Goal: Transaction & Acquisition: Purchase product/service

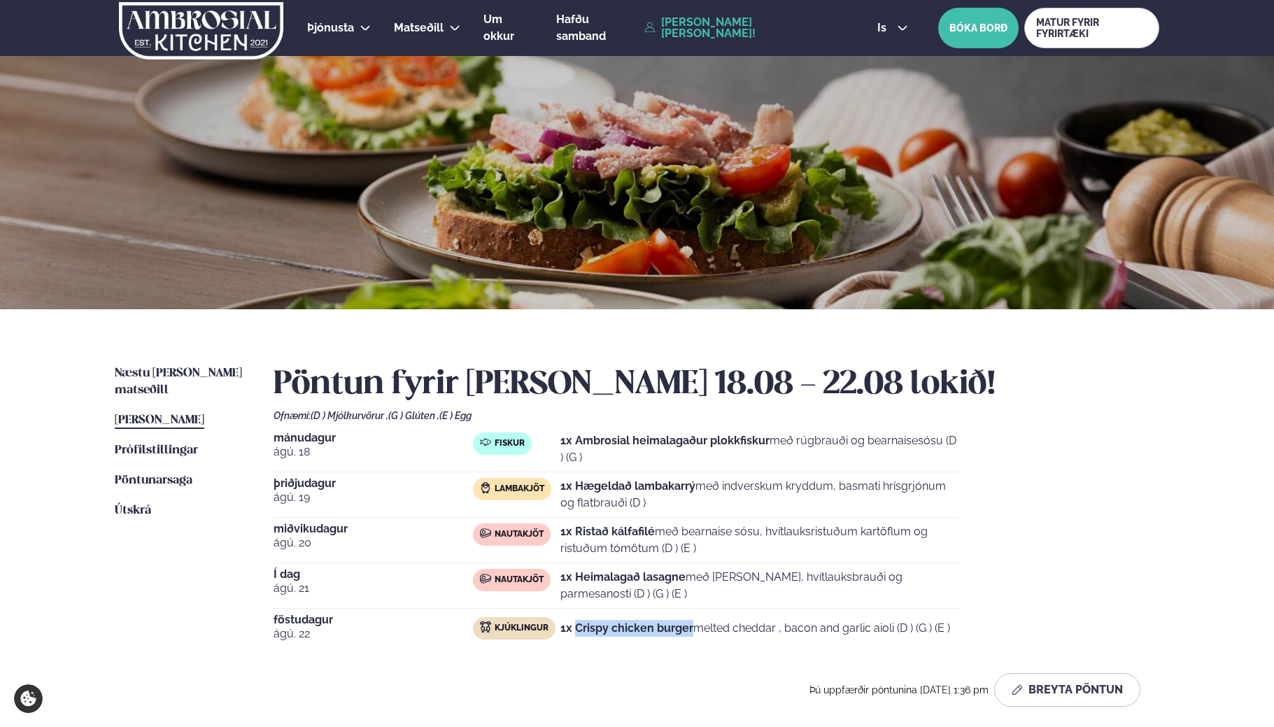
drag, startPoint x: 576, startPoint y: 628, endPoint x: 690, endPoint y: 628, distance: 114.0
click at [690, 628] on strong "1x Crispy chicken burger" at bounding box center [626, 627] width 133 height 13
click at [184, 376] on span "Næstu [PERSON_NAME] matseðill" at bounding box center [178, 381] width 127 height 29
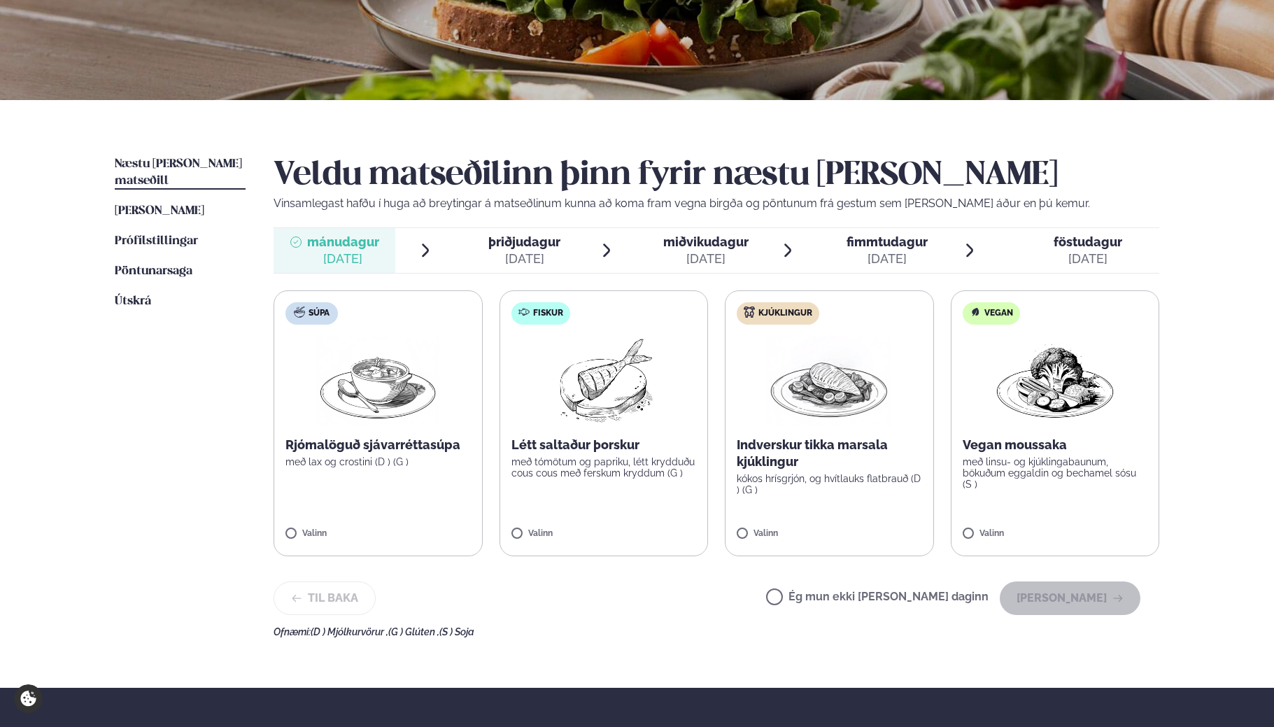
scroll to position [210, 0]
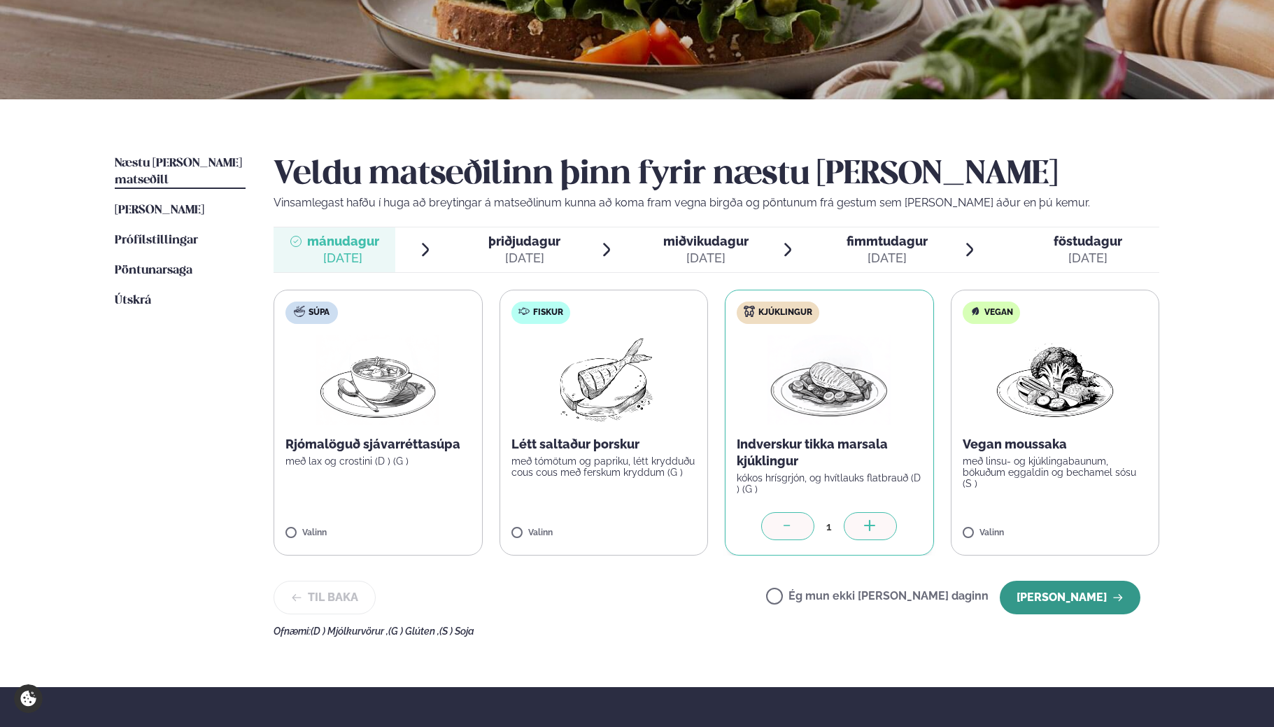
click at [1070, 601] on button "[PERSON_NAME]" at bounding box center [1069, 597] width 141 height 34
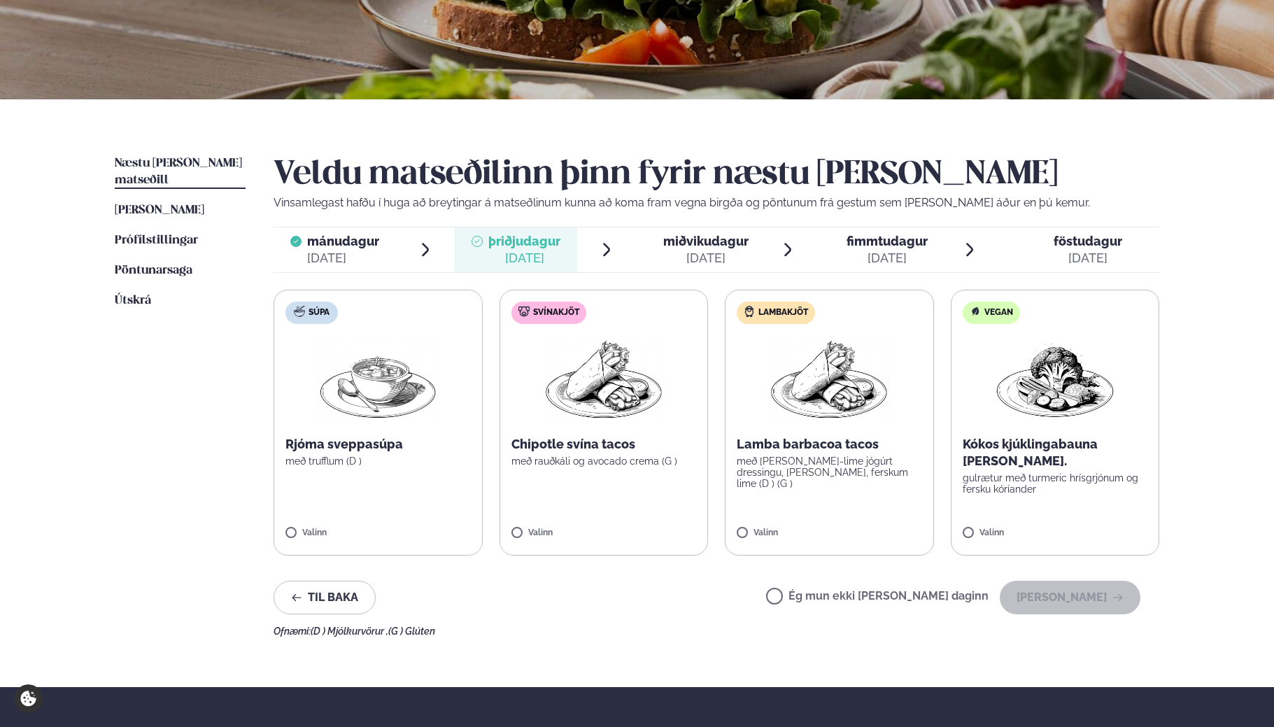
click at [662, 465] on p "með rauðkáli og avocado crema (G )" at bounding box center [603, 460] width 185 height 11
click at [1049, 593] on button "[PERSON_NAME]" at bounding box center [1069, 597] width 141 height 34
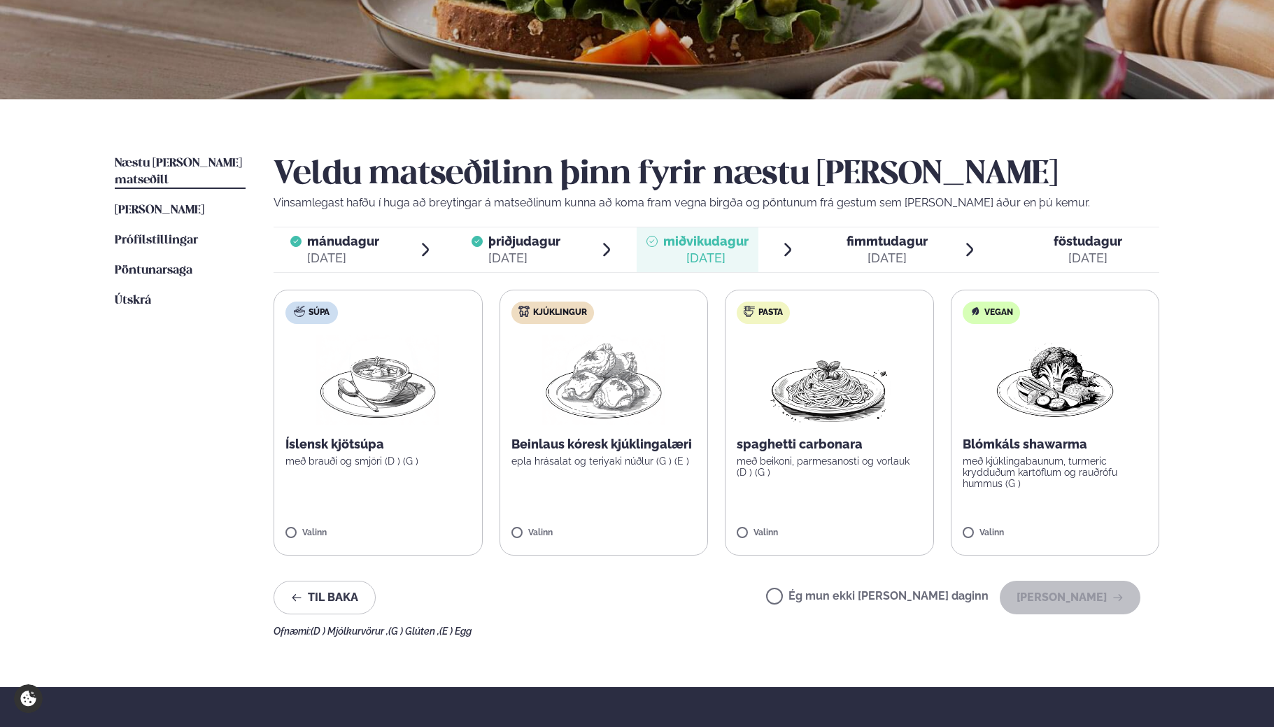
click at [628, 392] on img at bounding box center [603, 380] width 123 height 90
click at [1111, 589] on button "[PERSON_NAME]" at bounding box center [1069, 597] width 141 height 34
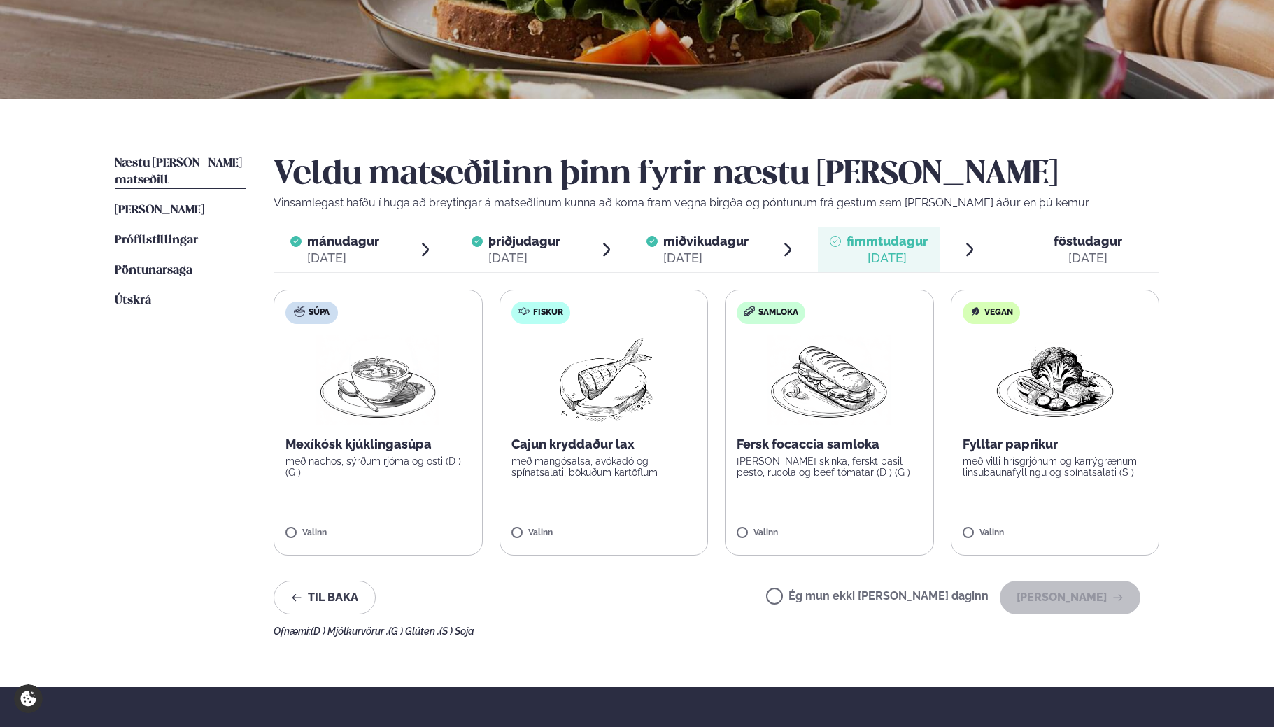
click at [840, 398] on img at bounding box center [828, 380] width 123 height 90
click at [302, 429] on label "Súpa Mexíkósk kjúklingasúpa með nachos, sýrðum rjóma og osti (D ) (G ) Valinn" at bounding box center [377, 423] width 209 height 266
click at [790, 521] on icon at bounding box center [788, 527] width 14 height 14
click at [1081, 595] on button "[PERSON_NAME]" at bounding box center [1069, 597] width 141 height 34
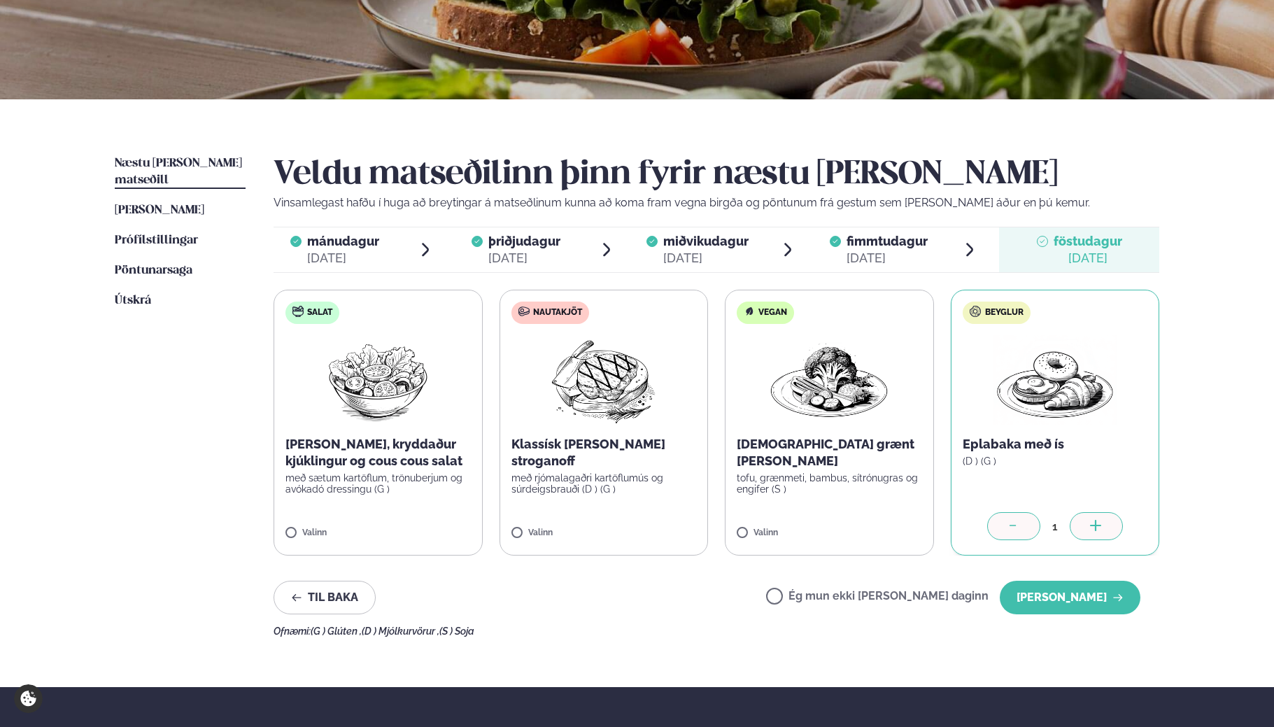
click at [998, 531] on div at bounding box center [1013, 526] width 53 height 28
click at [636, 476] on p "með rjómalagaðri kartöflumús og súrdeigsbrauði (D ) (G )" at bounding box center [603, 483] width 185 height 22
click at [1074, 592] on button "[PERSON_NAME]" at bounding box center [1069, 597] width 141 height 34
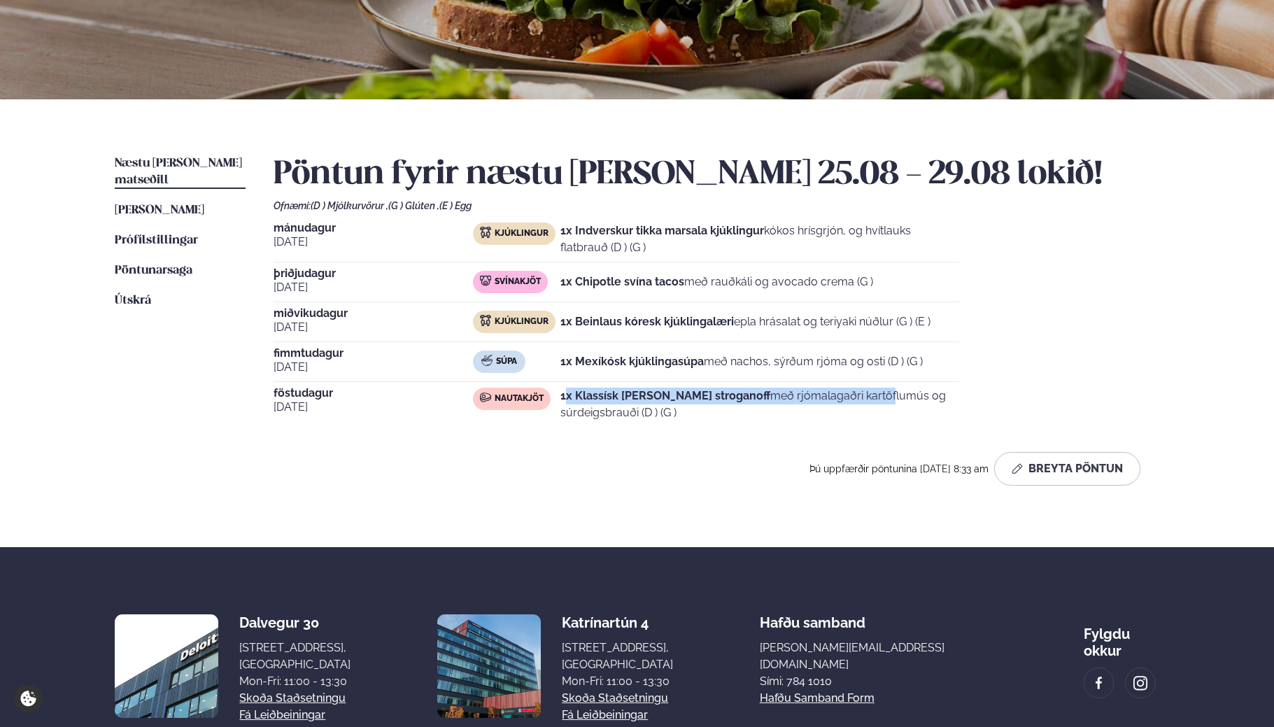
drag, startPoint x: 571, startPoint y: 392, endPoint x: 769, endPoint y: 388, distance: 198.7
click at [769, 388] on p "1x Klassísk [PERSON_NAME] stroganoff með rjómalagaðri kartöflumús og súrdeigsbr…" at bounding box center [759, 404] width 399 height 34
